Goal: Task Accomplishment & Management: Manage account settings

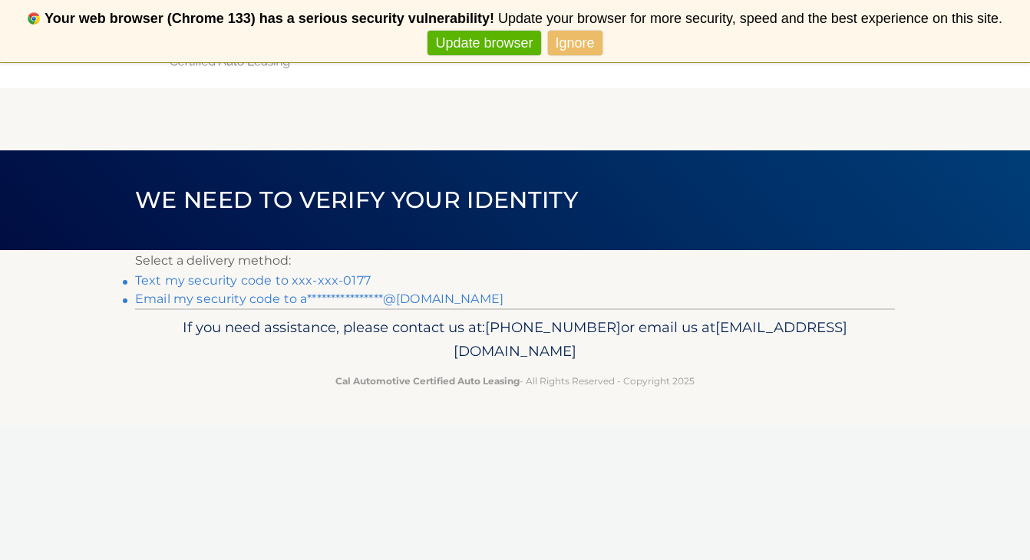
click at [284, 302] on link "**********" at bounding box center [319, 299] width 368 height 15
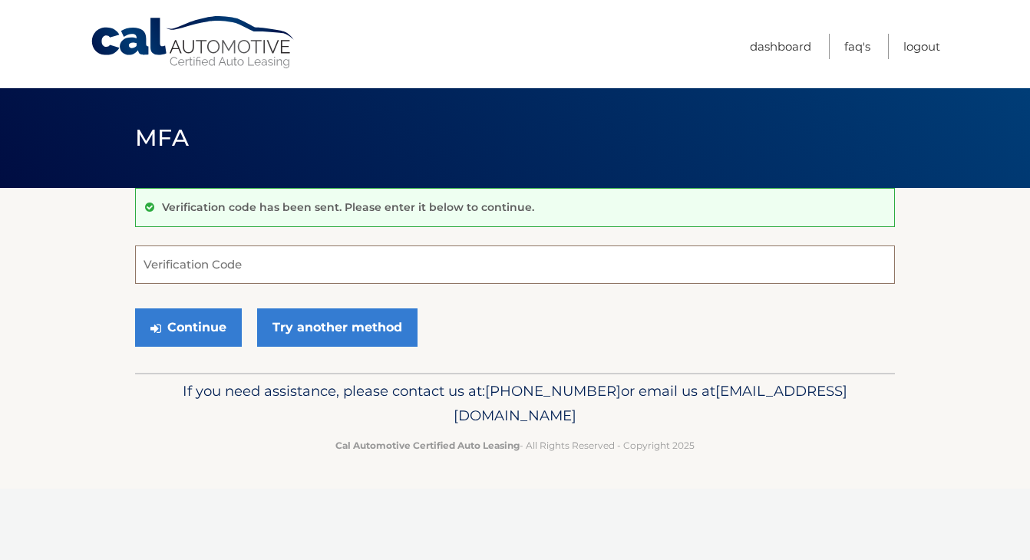
click at [281, 275] on input "Verification Code" at bounding box center [515, 265] width 760 height 38
click at [303, 266] on input "Verification Code" at bounding box center [515, 265] width 760 height 38
paste input "432003"
type input "432003"
click at [177, 323] on button "Continue" at bounding box center [188, 328] width 107 height 38
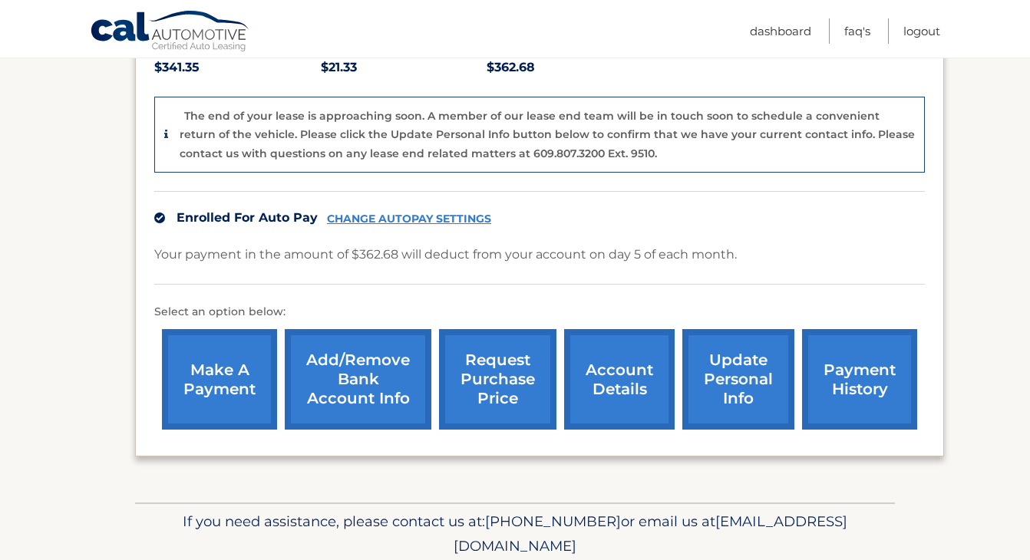
scroll to position [350, 0]
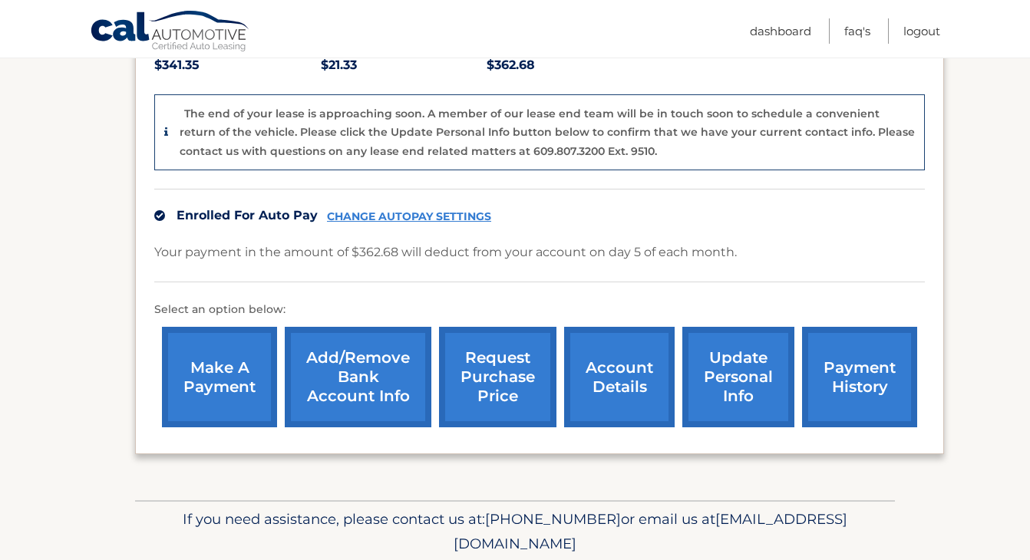
click at [345, 397] on link "Add/Remove bank account info" at bounding box center [358, 377] width 147 height 101
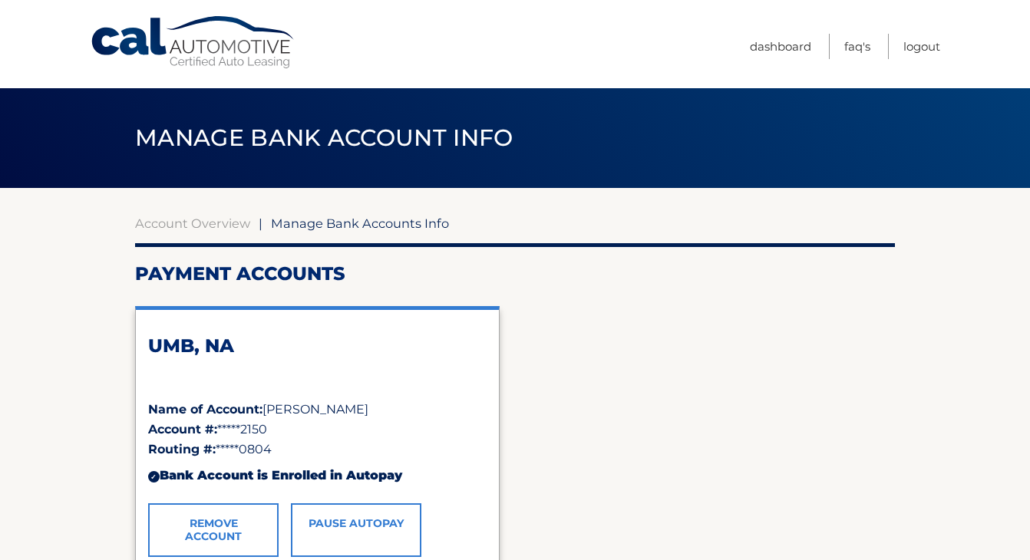
click at [649, 273] on h2 "Payment Accounts" at bounding box center [515, 274] width 760 height 23
